Goal: Information Seeking & Learning: Learn about a topic

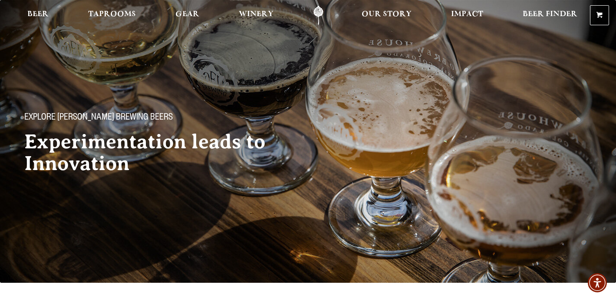
click at [38, 14] on span "Beer" at bounding box center [37, 14] width 21 height 7
click at [38, 13] on span "Beer" at bounding box center [37, 14] width 21 height 7
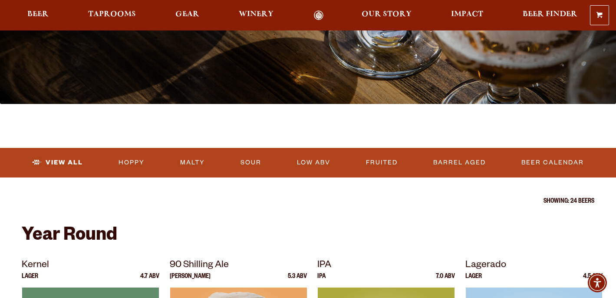
scroll to position [325, 0]
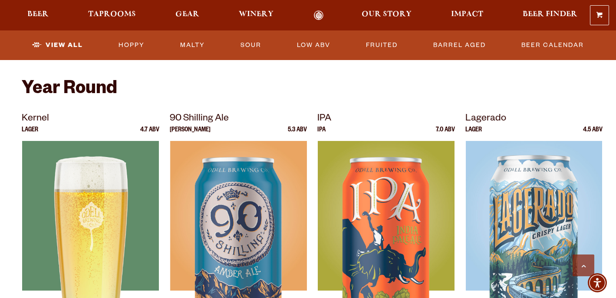
click at [97, 199] on img at bounding box center [90, 249] width 136 height 217
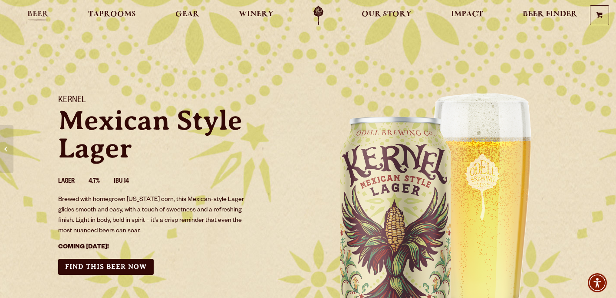
click at [35, 13] on span "Beer" at bounding box center [37, 14] width 21 height 7
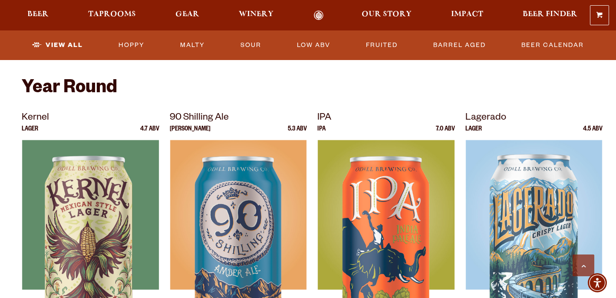
scroll to position [363, 0]
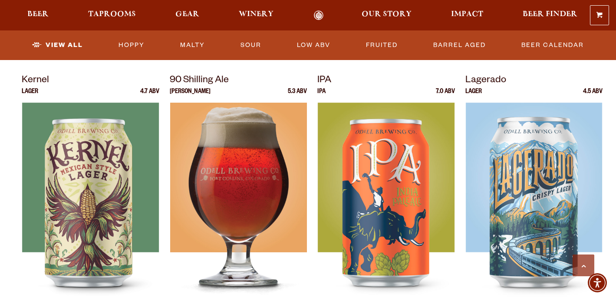
click at [239, 169] on img at bounding box center [238, 211] width 136 height 217
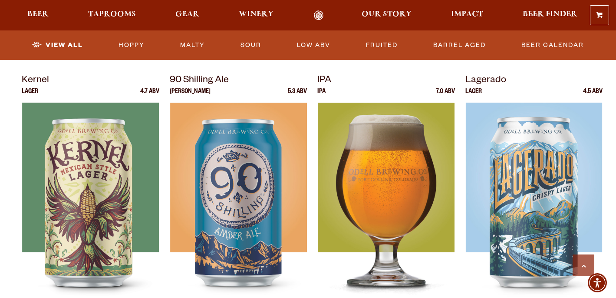
click at [387, 191] on img at bounding box center [386, 211] width 136 height 217
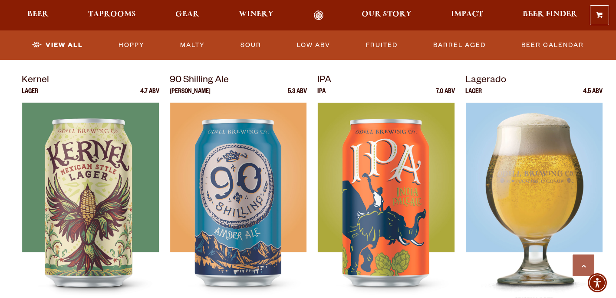
click at [557, 175] on img at bounding box center [534, 211] width 136 height 217
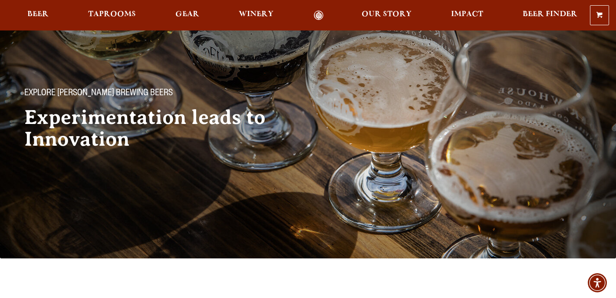
scroll to position [307, 0]
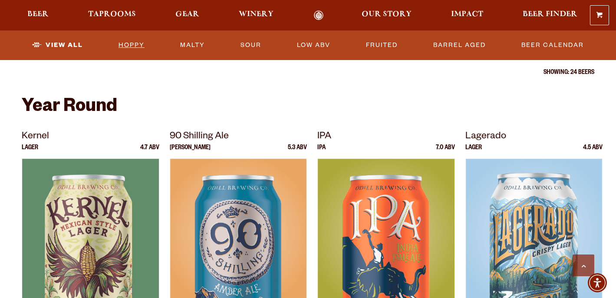
click at [131, 46] on link "Hoppy" at bounding box center [131, 45] width 33 height 20
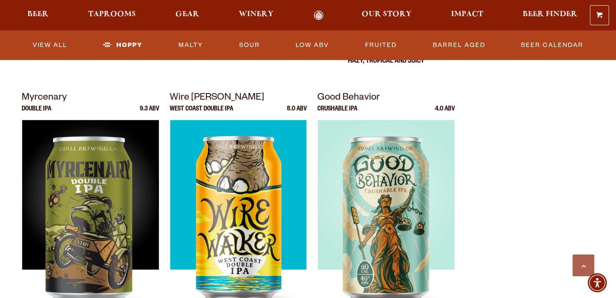
scroll to position [573, 0]
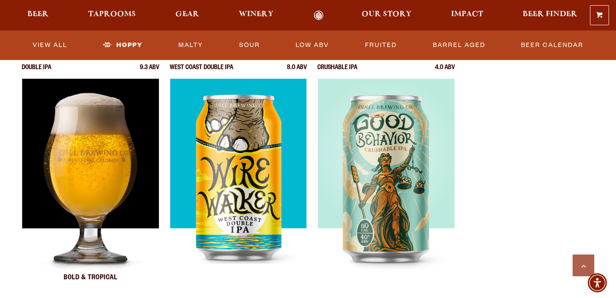
click at [106, 181] on img at bounding box center [90, 187] width 136 height 217
